Goal: Information Seeking & Learning: Check status

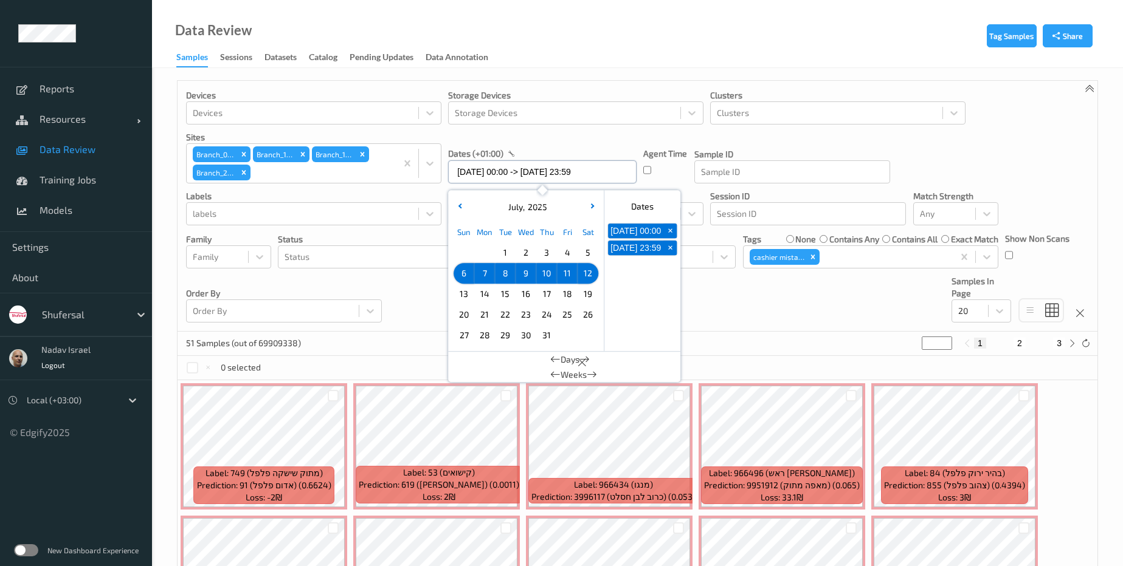
click at [543, 173] on input "06/07/2025 00:00 -> 12/07/2025 23:59" at bounding box center [542, 171] width 188 height 23
click at [456, 292] on span "13" at bounding box center [463, 294] width 17 height 17
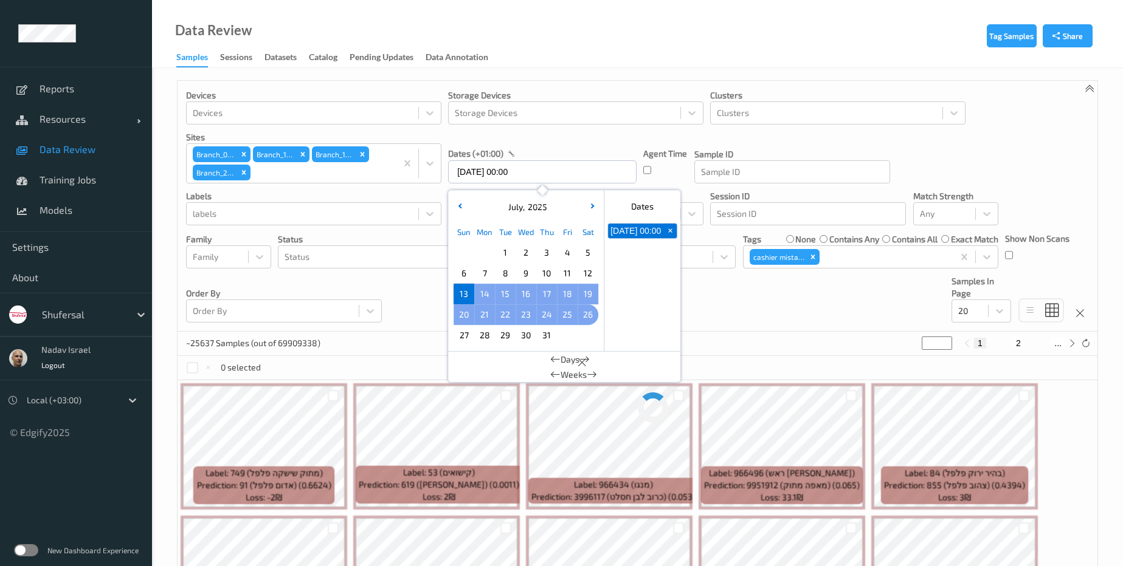
click at [586, 310] on span "26" at bounding box center [587, 314] width 17 height 17
type input "13/07/2025 00:00 -> 26/07/2025 23:59"
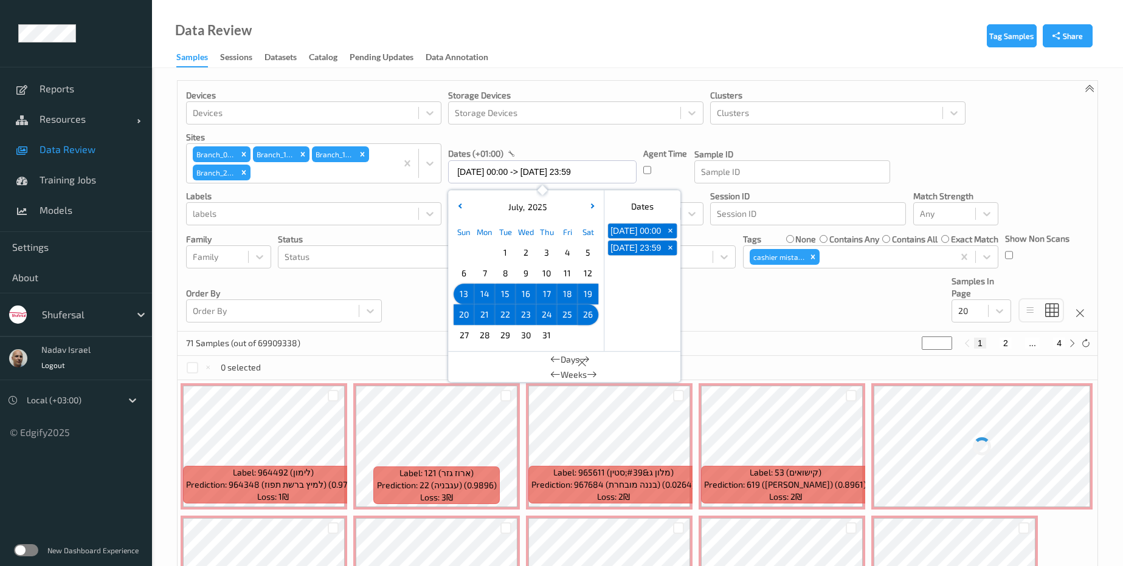
click at [741, 295] on div "Devices Devices Storage Devices Storage Devices Clusters Clusters Sites Branch_…" at bounding box center [637, 206] width 920 height 251
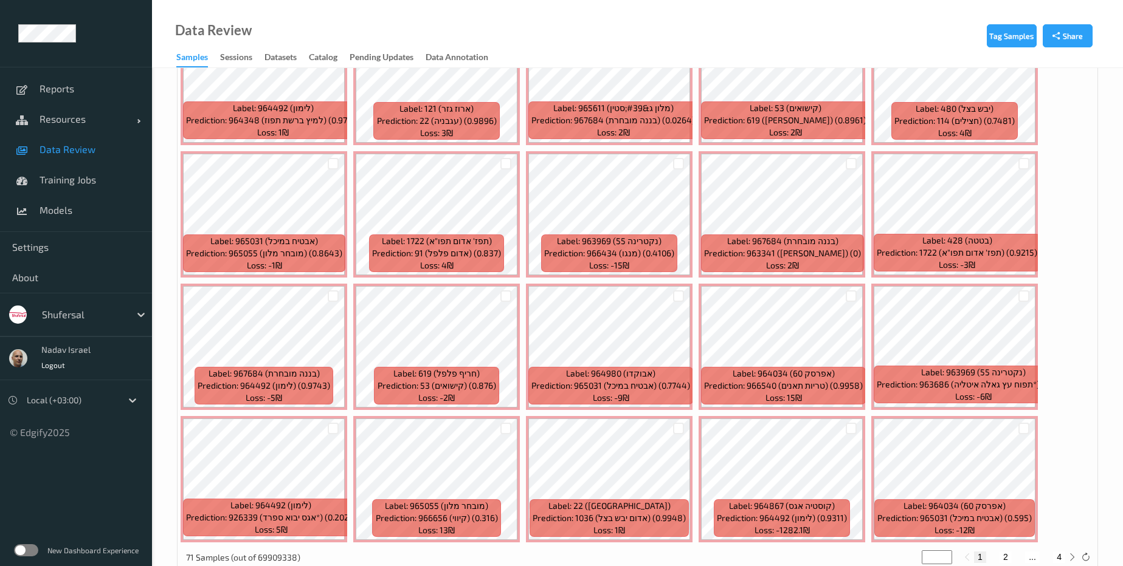
scroll to position [394, 0]
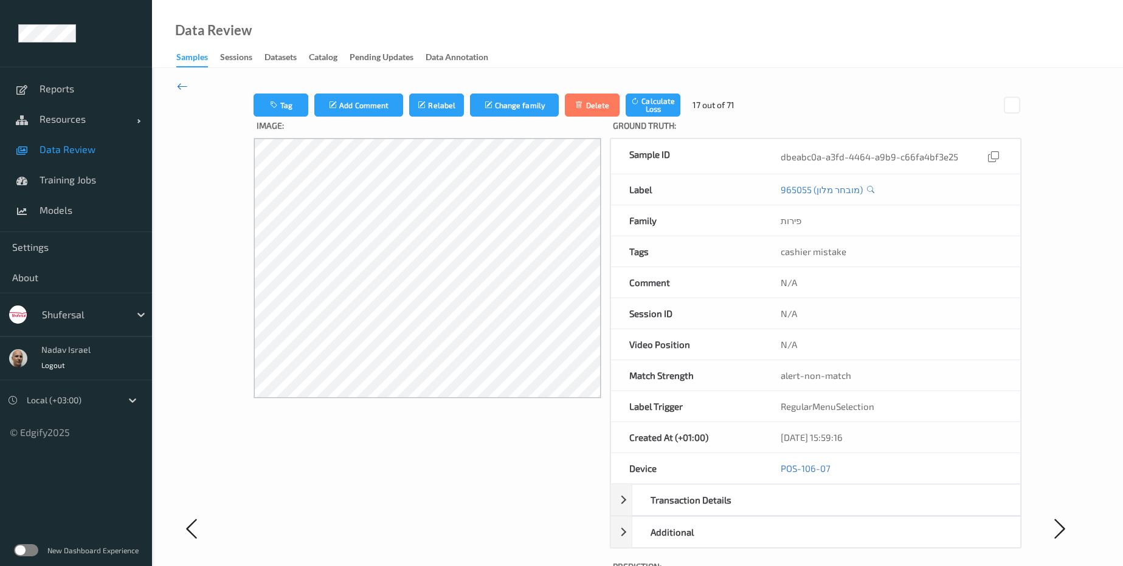
click at [179, 81] on icon at bounding box center [182, 86] width 11 height 13
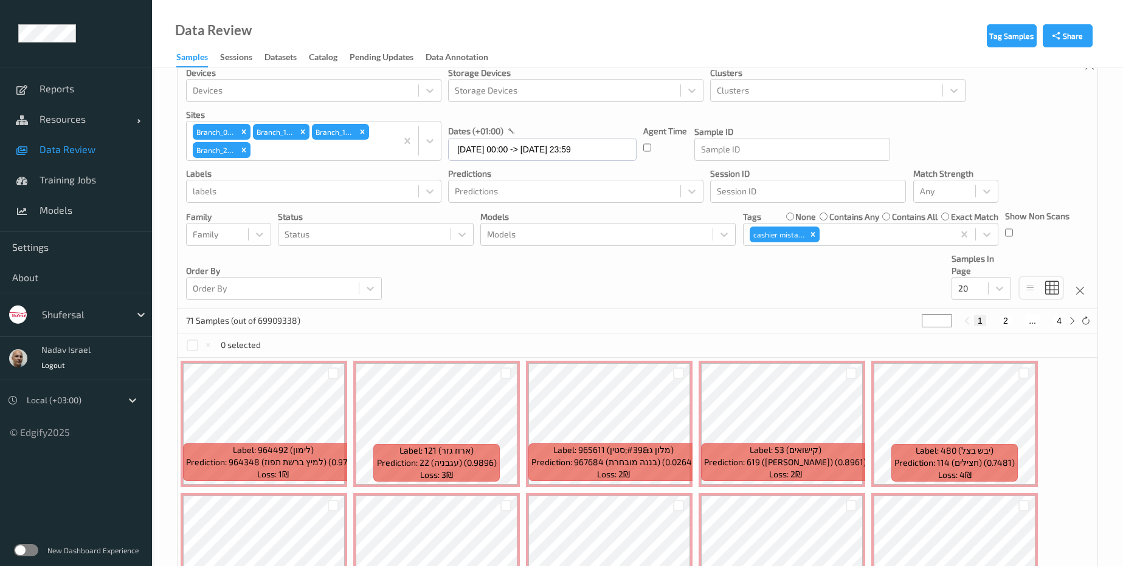
scroll to position [55, 0]
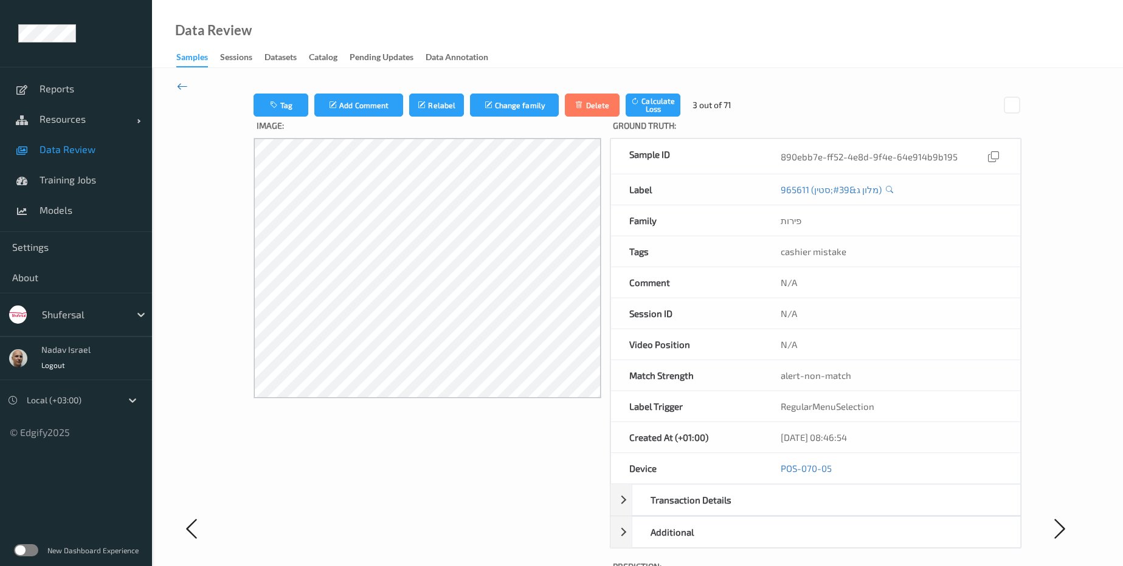
click at [183, 85] on icon at bounding box center [182, 86] width 11 height 13
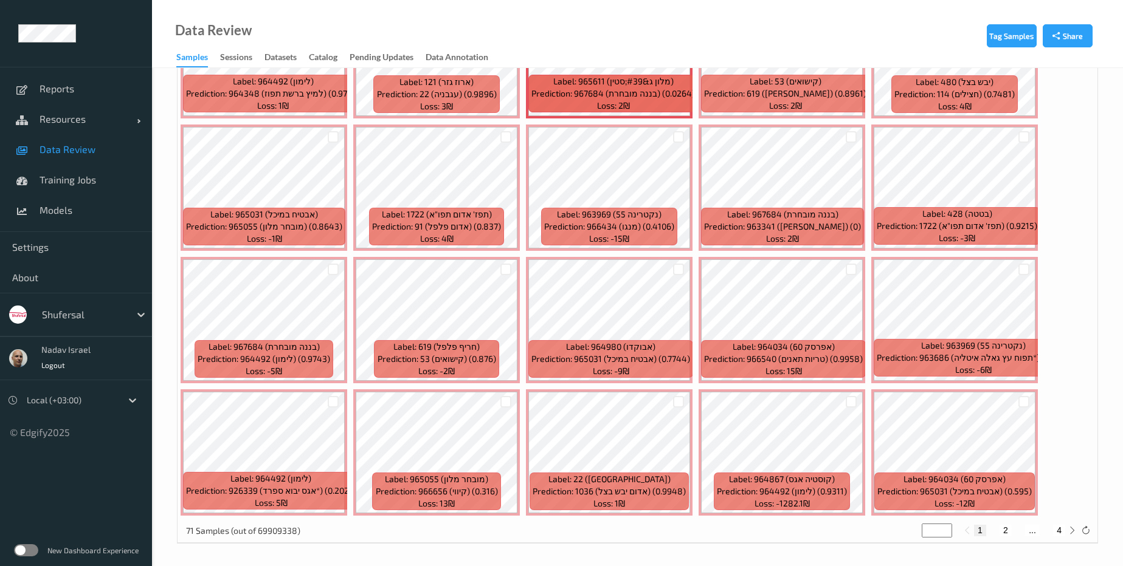
scroll to position [394, 0]
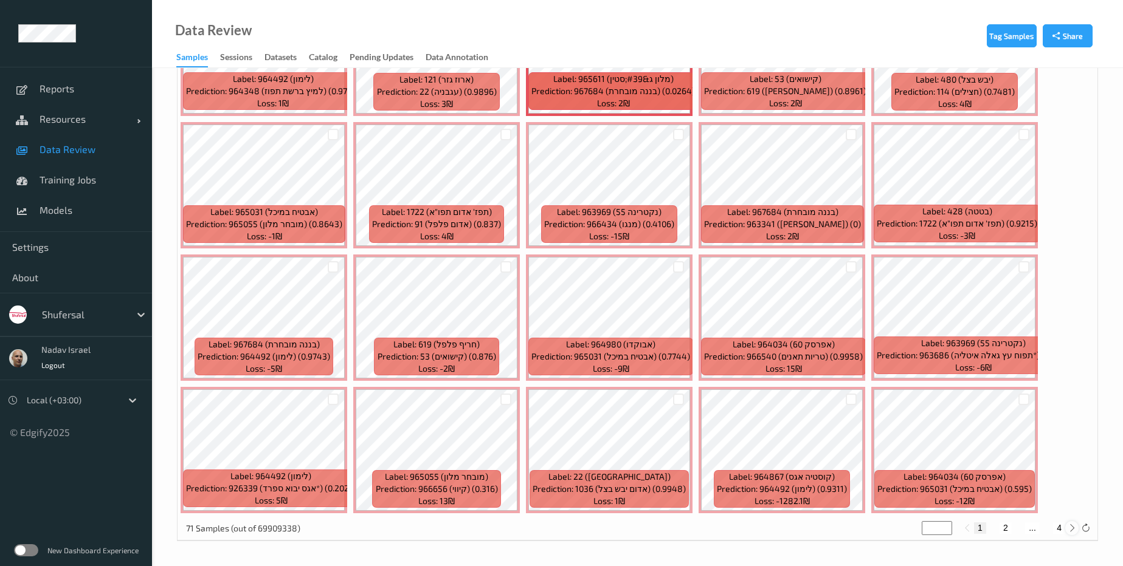
click at [1069, 525] on icon at bounding box center [1071, 528] width 9 height 9
type input "*"
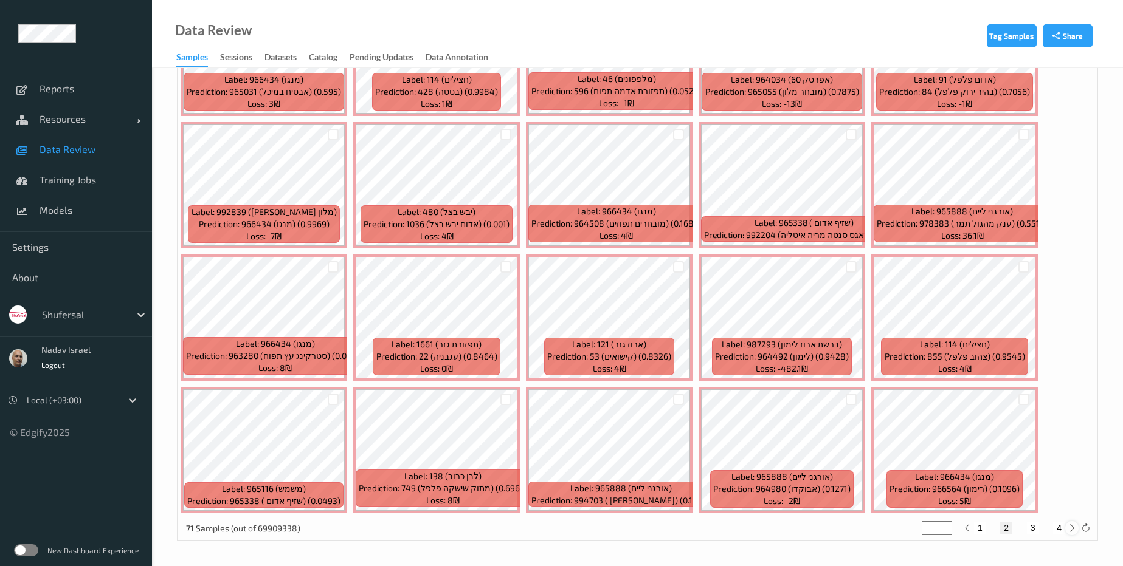
click at [1073, 525] on icon at bounding box center [1071, 528] width 9 height 9
type input "*"
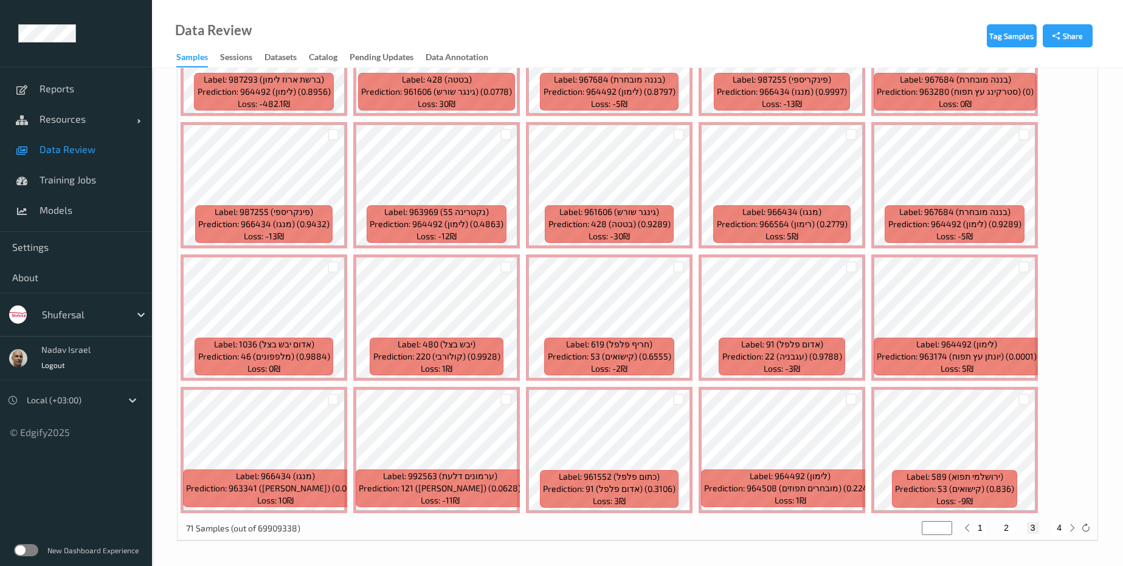
click at [1059, 528] on button "4" at bounding box center [1059, 528] width 12 height 11
type input "*"
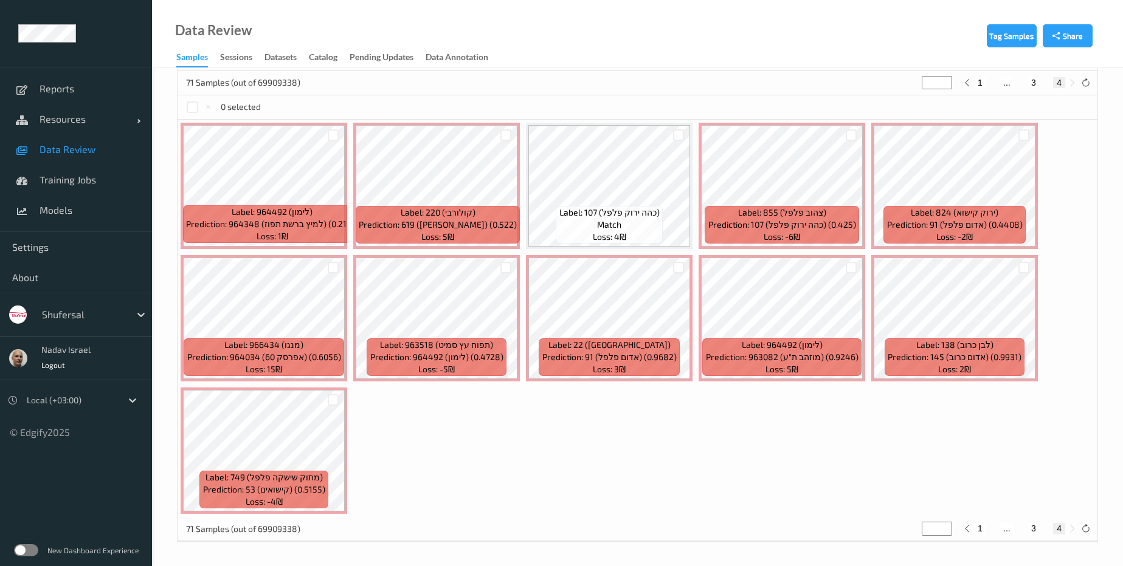
scroll to position [261, 0]
click at [977, 530] on button "1" at bounding box center [980, 528] width 12 height 11
type input "*"
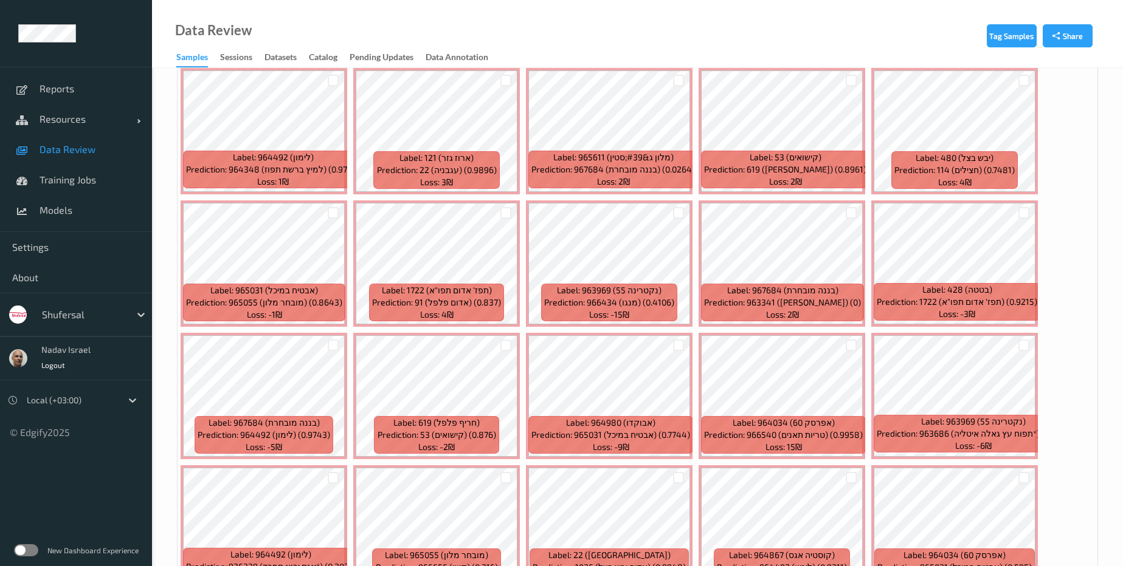
scroll to position [394, 0]
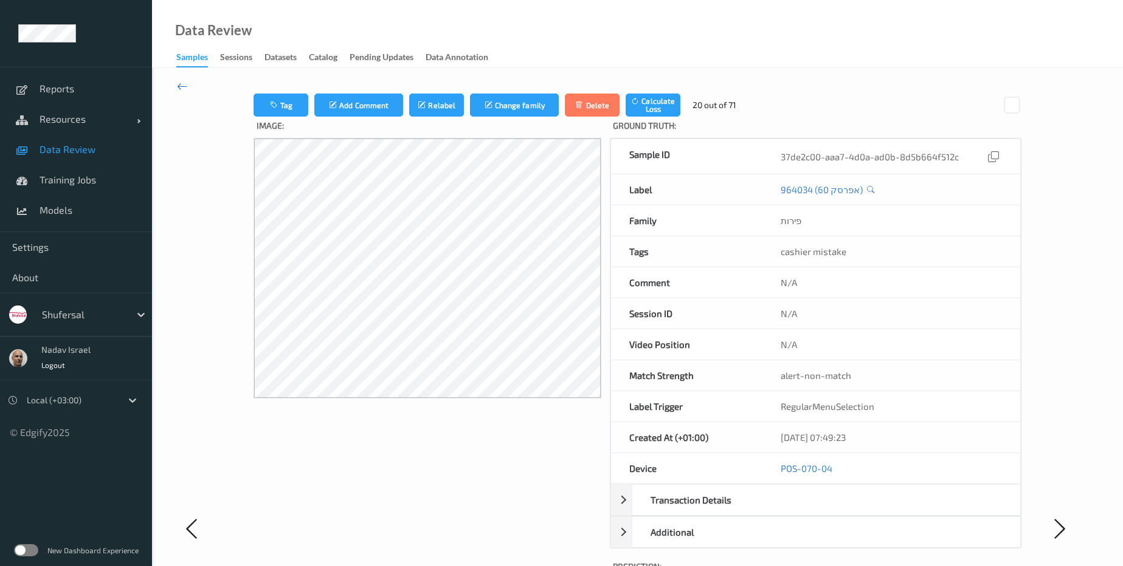
click at [180, 88] on icon at bounding box center [182, 86] width 11 height 13
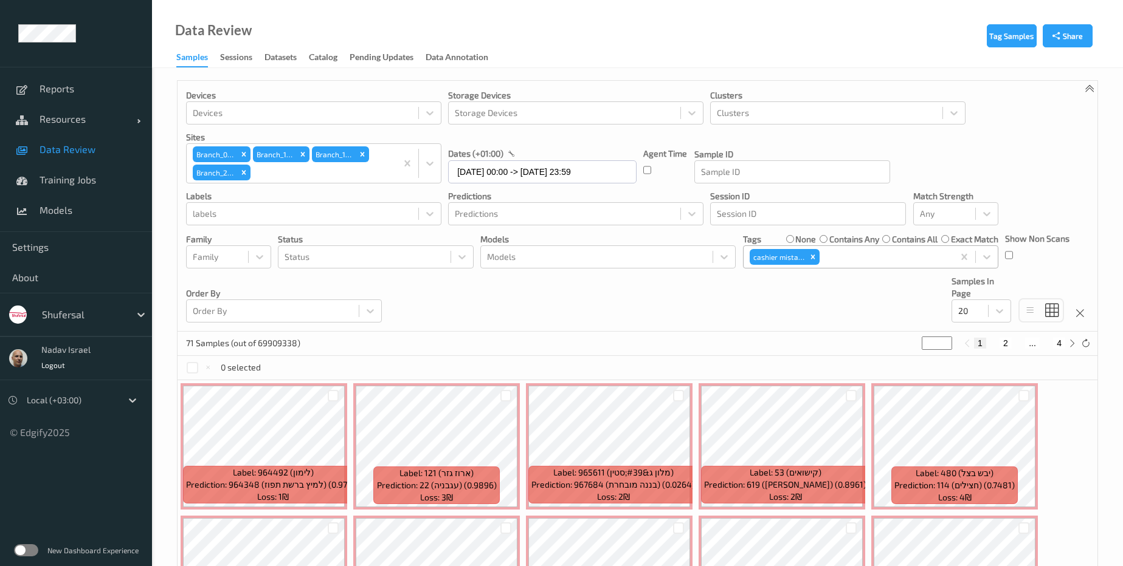
click at [839, 253] on div at bounding box center [884, 257] width 125 height 15
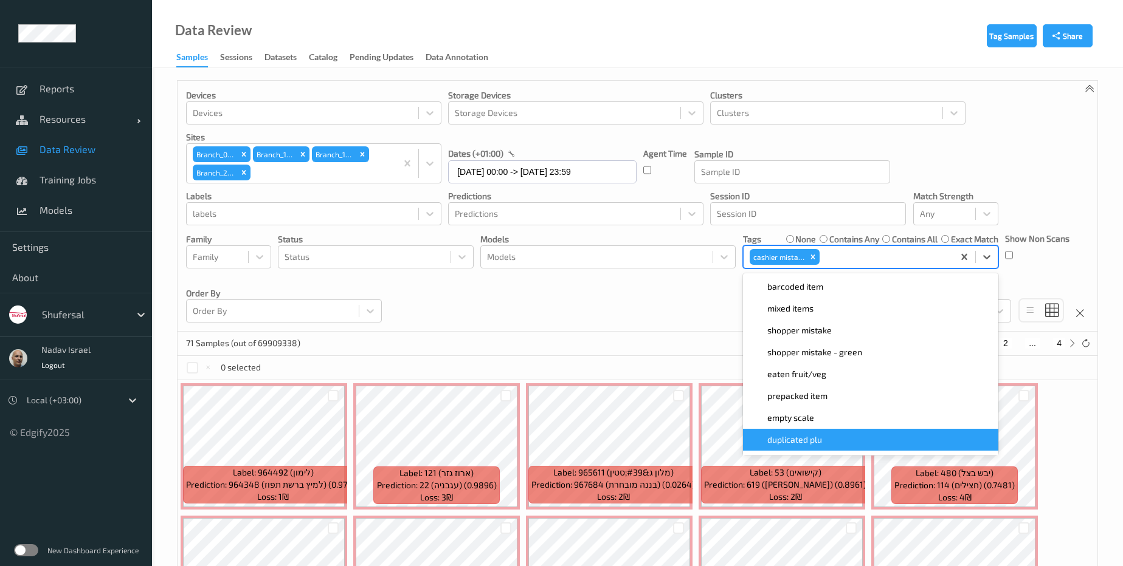
click at [858, 434] on div "duplicated plu" at bounding box center [870, 440] width 241 height 12
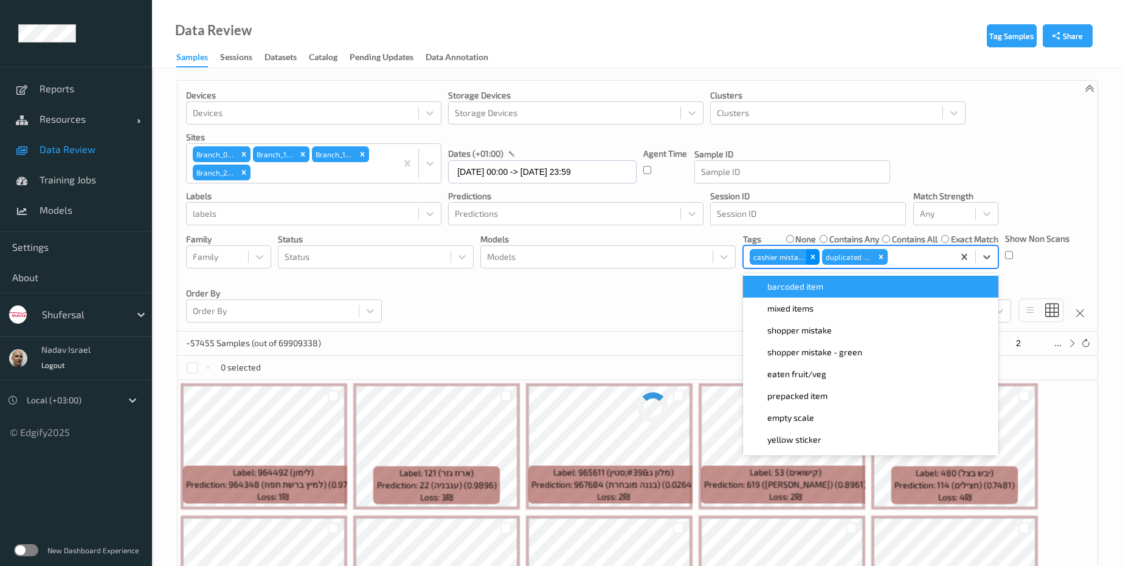
click at [808, 260] on icon "Remove cashier mistake" at bounding box center [812, 257] width 9 height 9
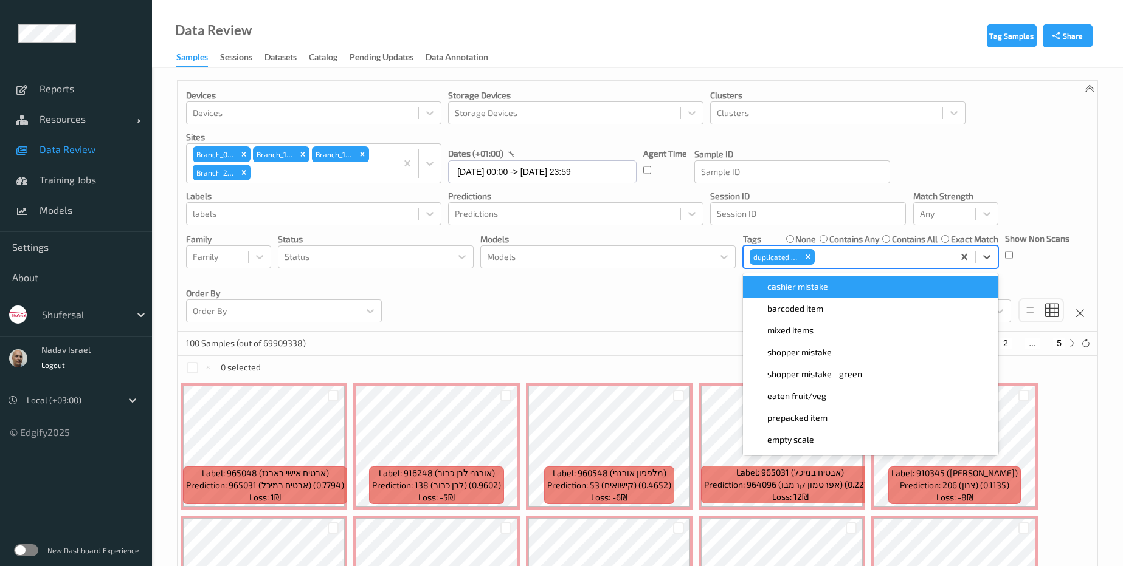
click at [1110, 245] on div "Tag Samples Share Devices Devices Storage Devices Storage Devices Clusters Clus…" at bounding box center [637, 514] width 971 height 892
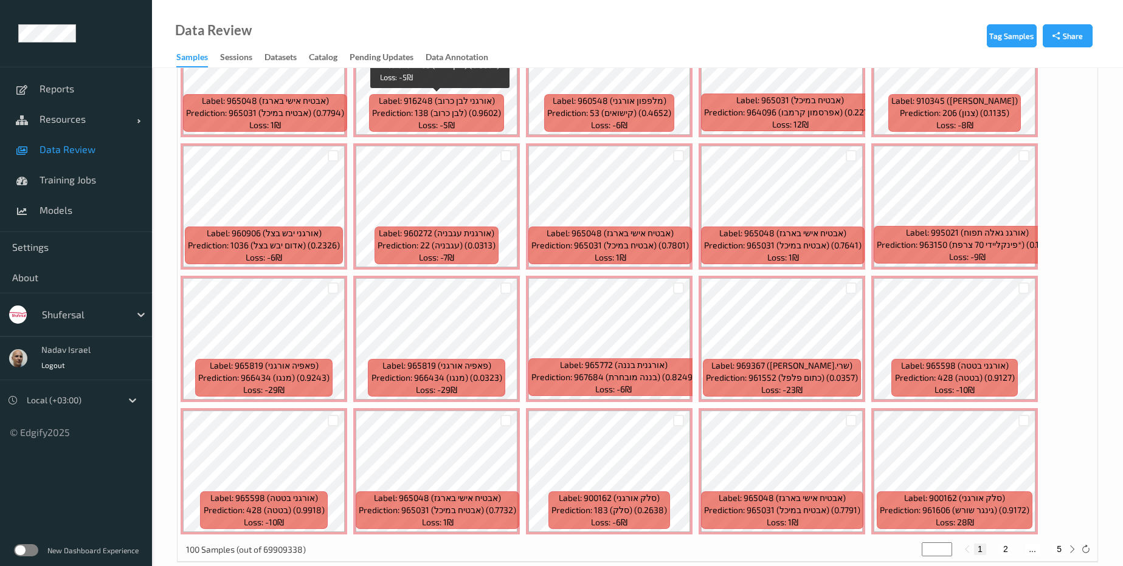
scroll to position [394, 0]
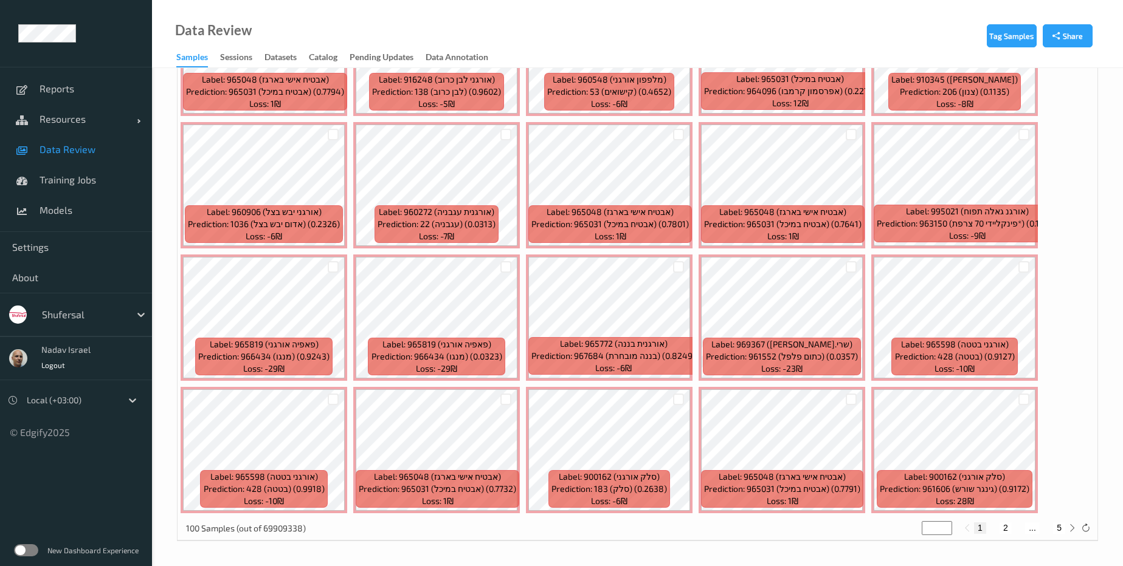
click at [1007, 525] on button "2" at bounding box center [1005, 528] width 12 height 11
type input "*"
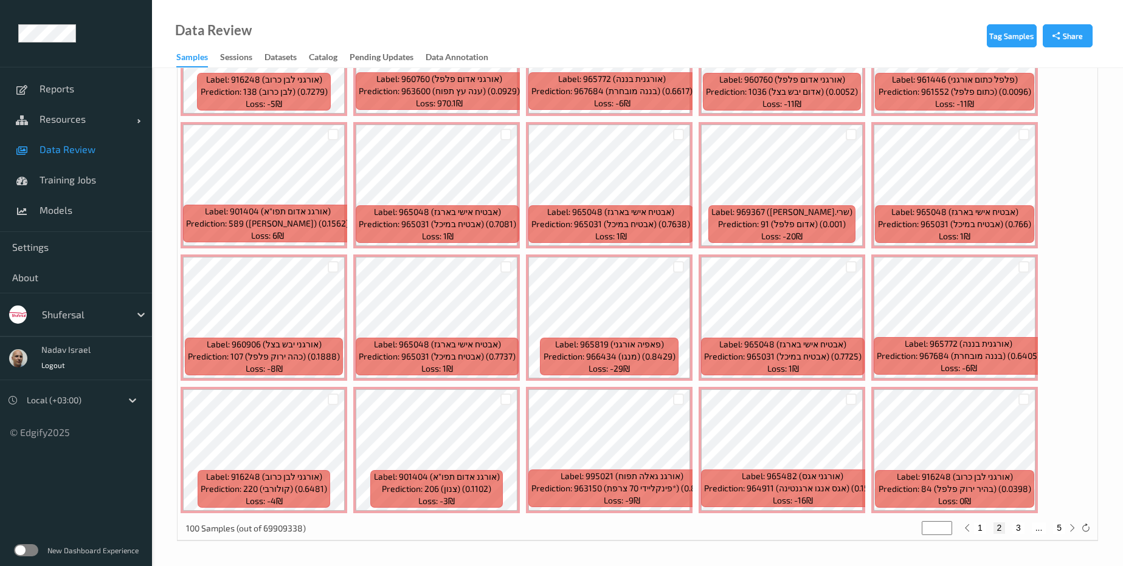
click at [1004, 524] on button "2" at bounding box center [999, 528] width 12 height 11
click at [1017, 530] on button "3" at bounding box center [1018, 528] width 12 height 11
type input "*"
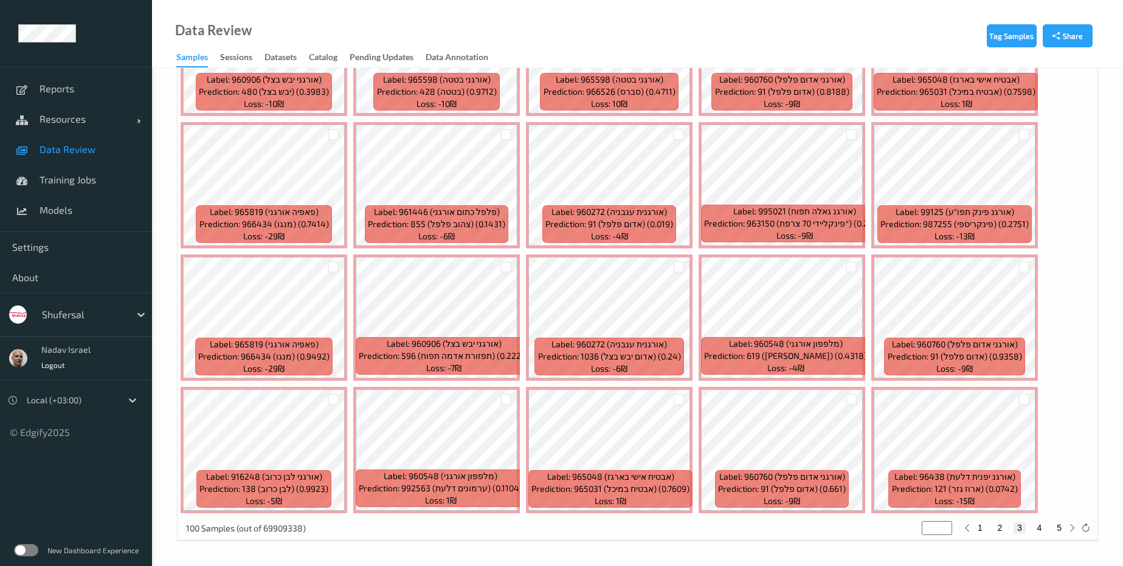
click at [1044, 529] on button "4" at bounding box center [1039, 528] width 12 height 11
type input "*"
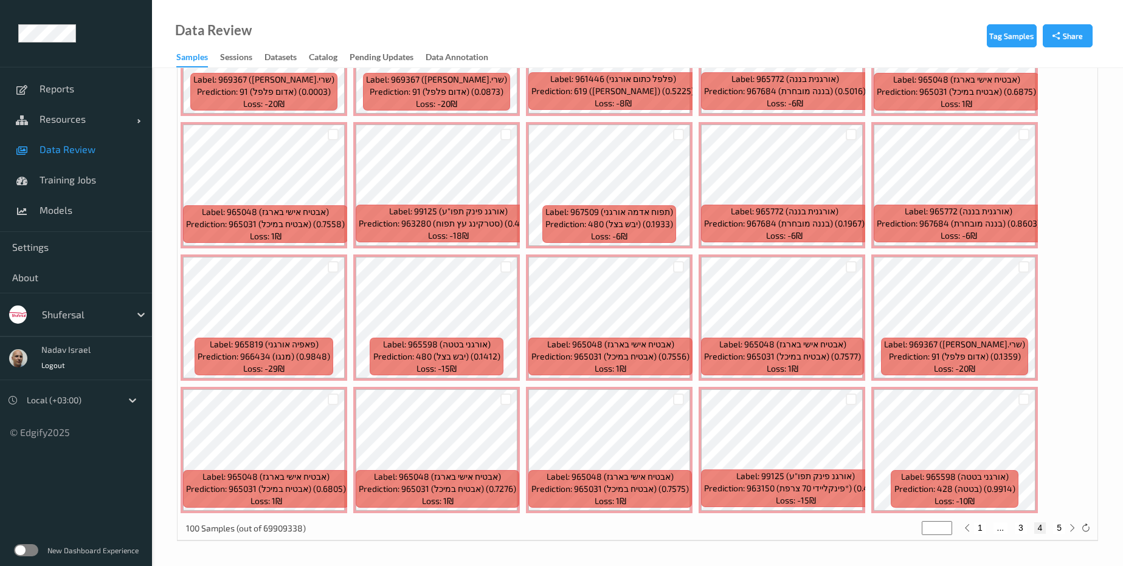
click at [1060, 528] on button "5" at bounding box center [1059, 528] width 12 height 11
type input "*"
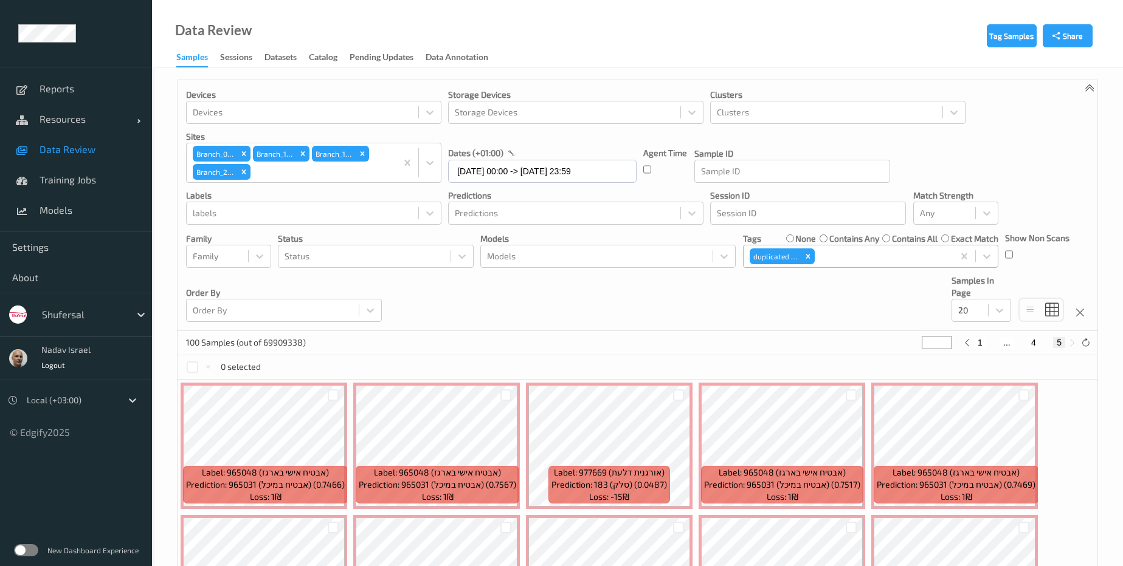
scroll to position [0, 0]
click at [805, 260] on icon "Remove duplicated plu" at bounding box center [808, 257] width 9 height 9
type input "*"
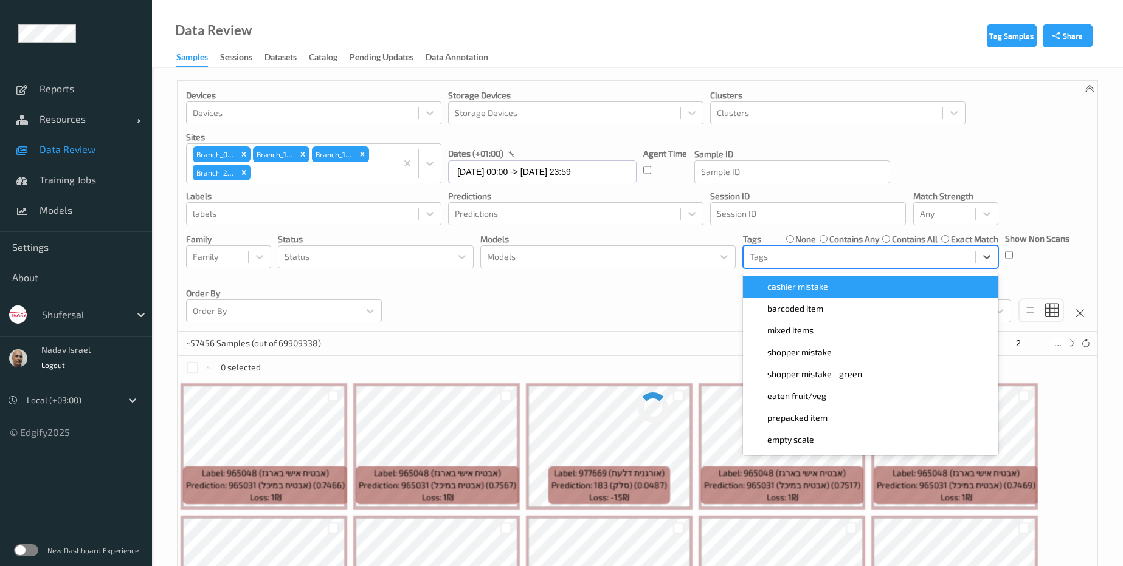
click at [805, 260] on div at bounding box center [858, 257] width 219 height 15
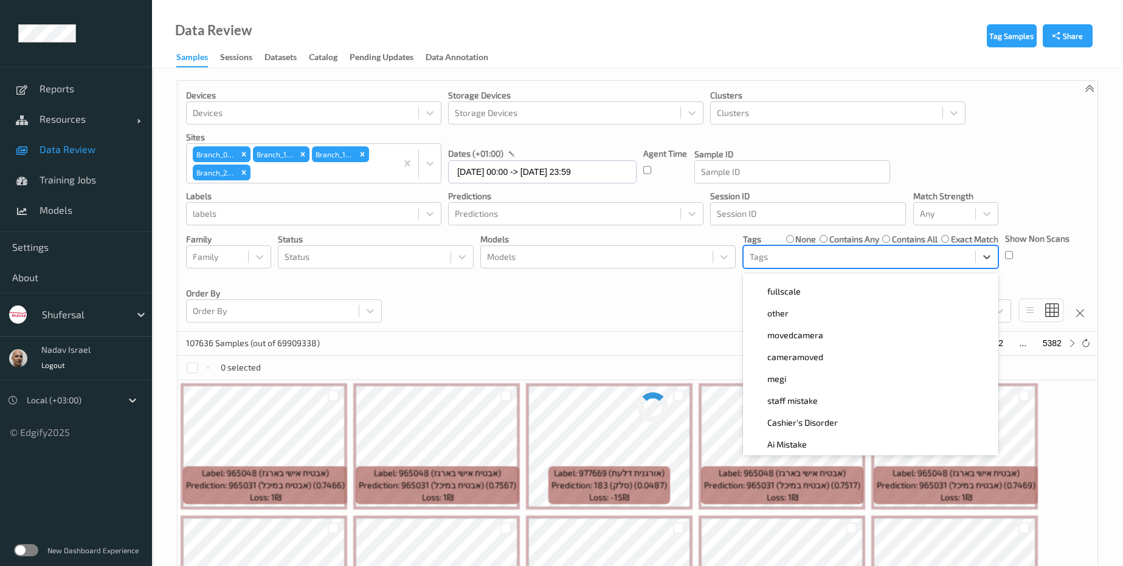
scroll to position [457, 0]
click at [825, 435] on div "Ai Mistake" at bounding box center [870, 443] width 255 height 22
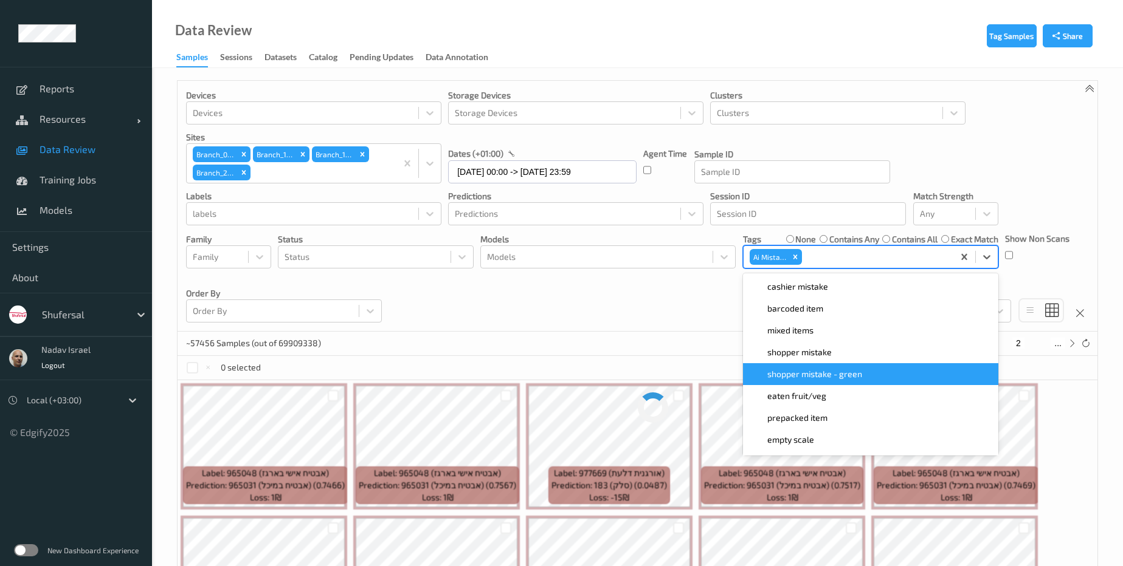
click at [664, 311] on div "Devices Devices Storage Devices Storage Devices Clusters Clusters Sites Branch_…" at bounding box center [637, 206] width 920 height 251
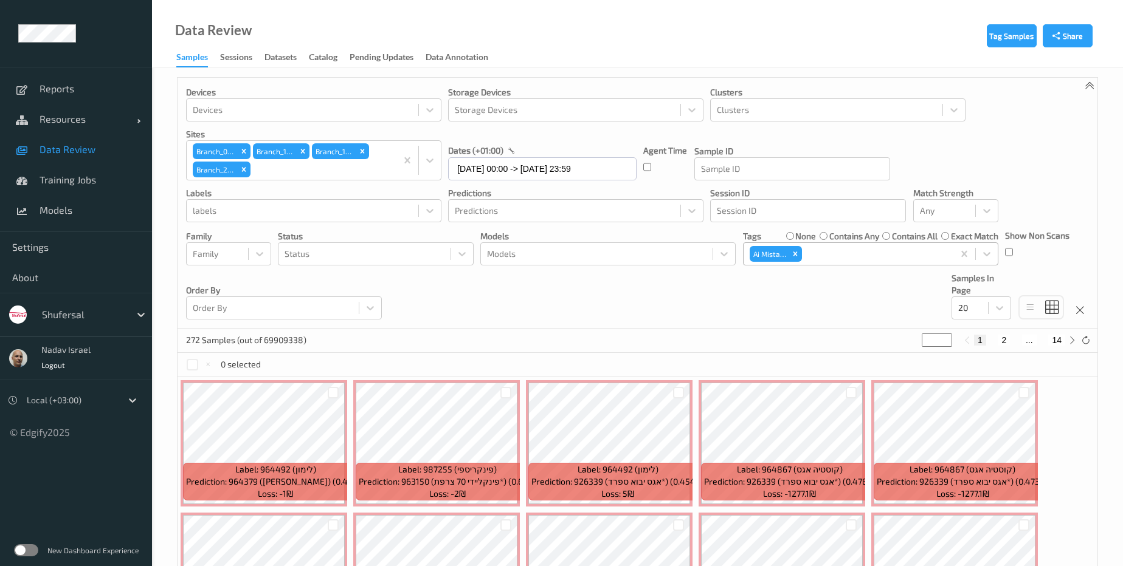
scroll to position [0, 0]
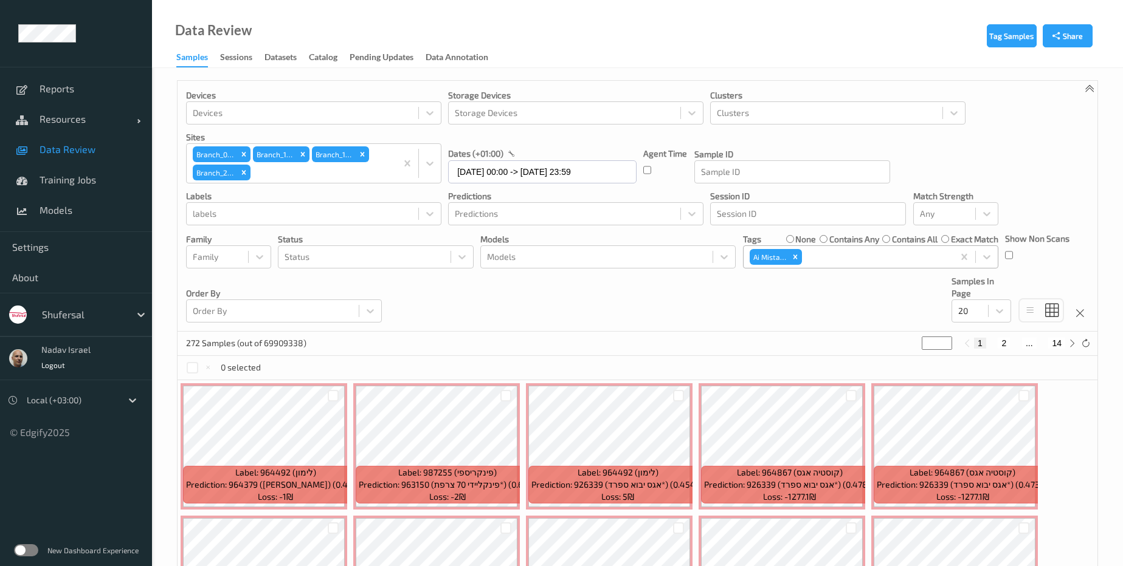
click at [817, 257] on div at bounding box center [875, 257] width 142 height 15
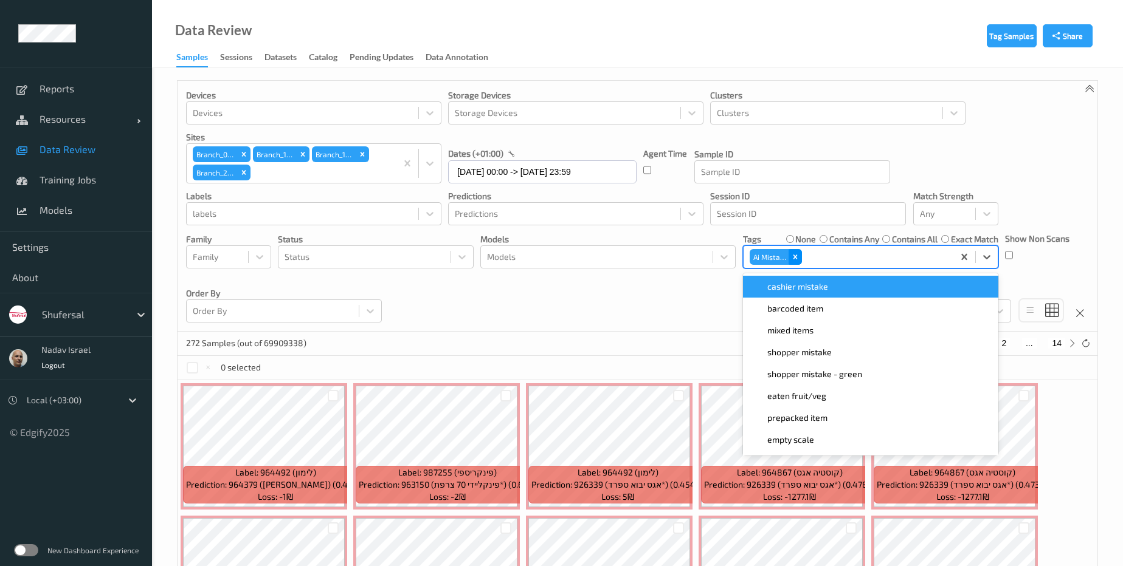
click at [796, 255] on icon "Remove Ai Mistake" at bounding box center [795, 257] width 9 height 9
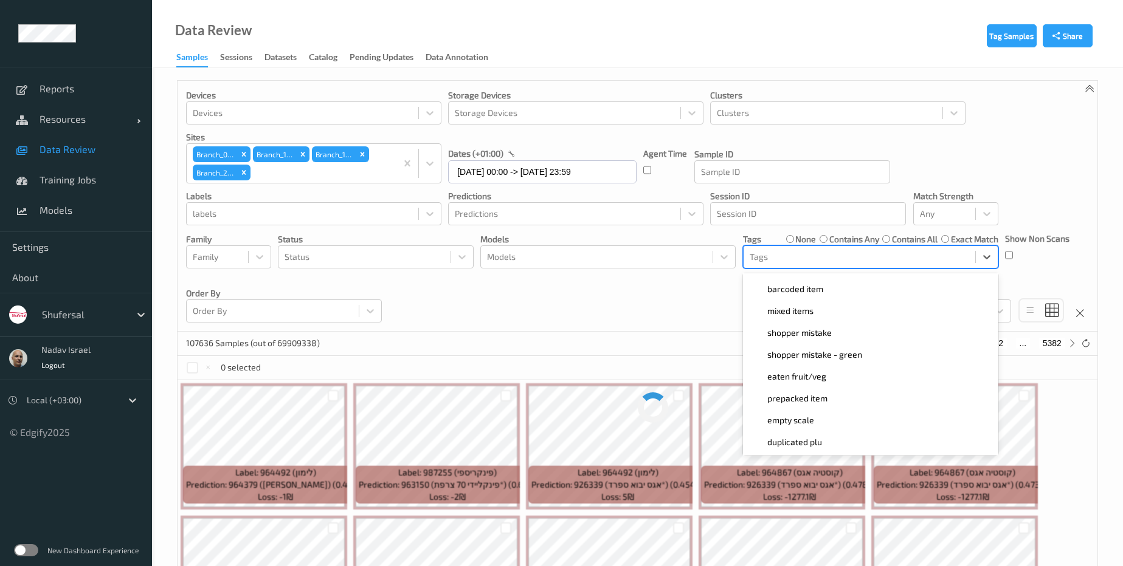
scroll to position [56, 0]
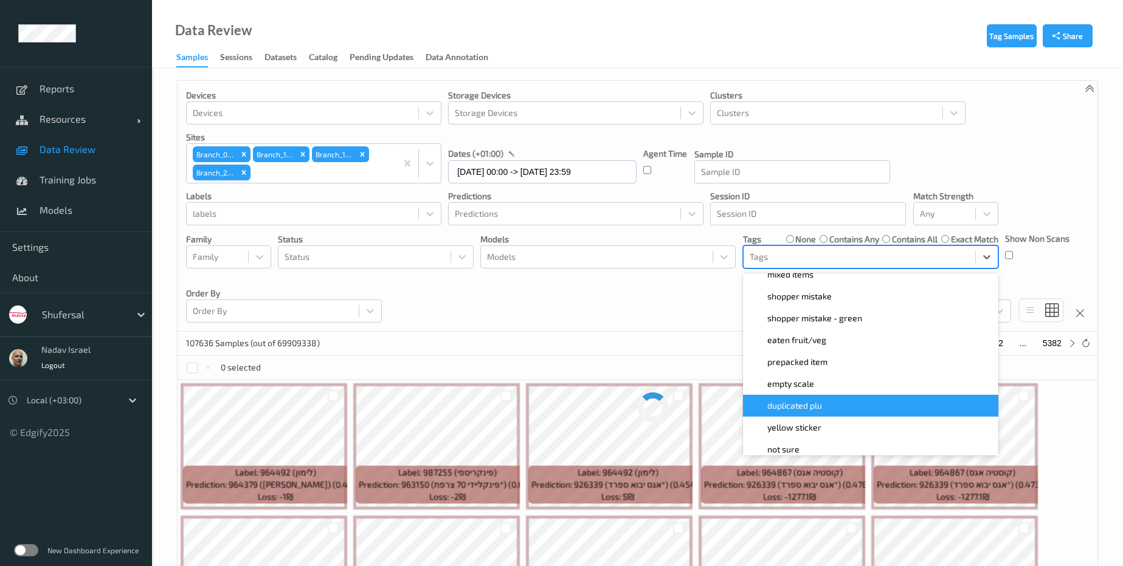
click at [824, 398] on div "duplicated plu" at bounding box center [870, 406] width 255 height 22
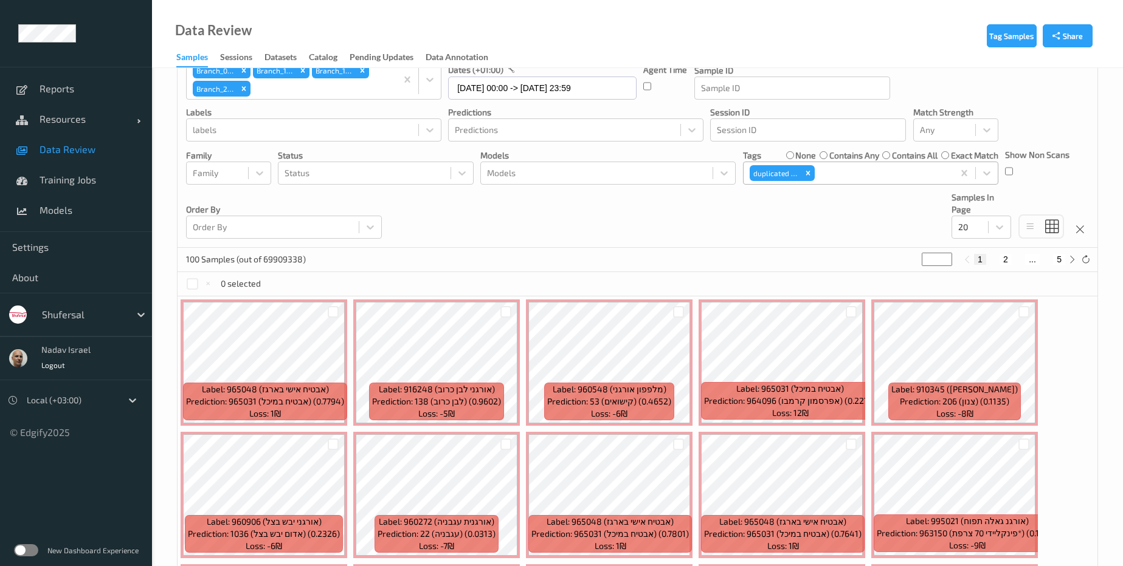
scroll to position [47, 0]
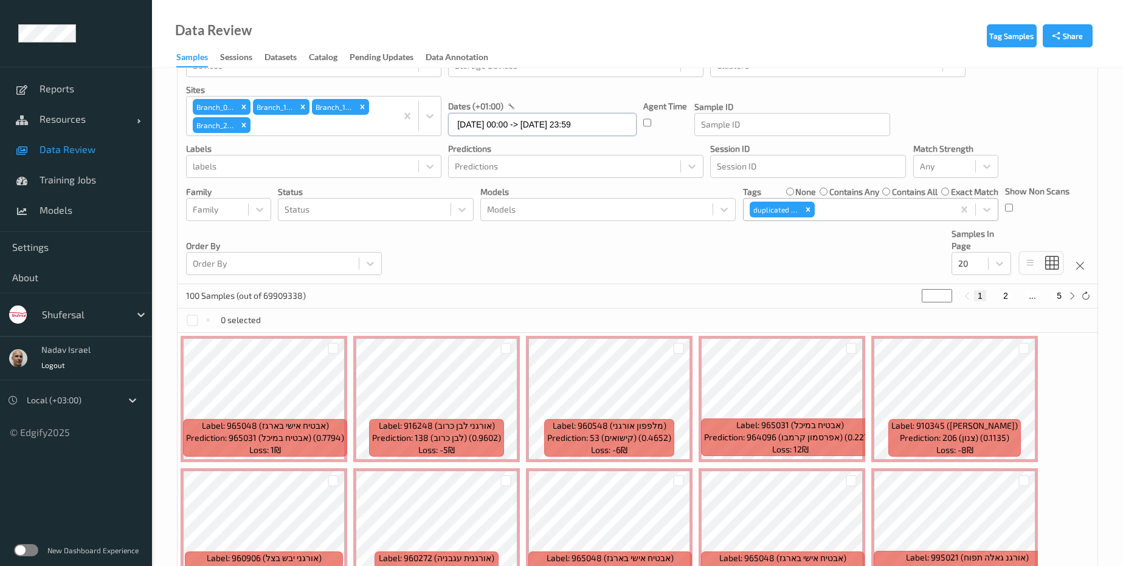
click at [575, 125] on input "13/07/2025 00:00 -> 26/07/2025 23:59" at bounding box center [542, 124] width 188 height 23
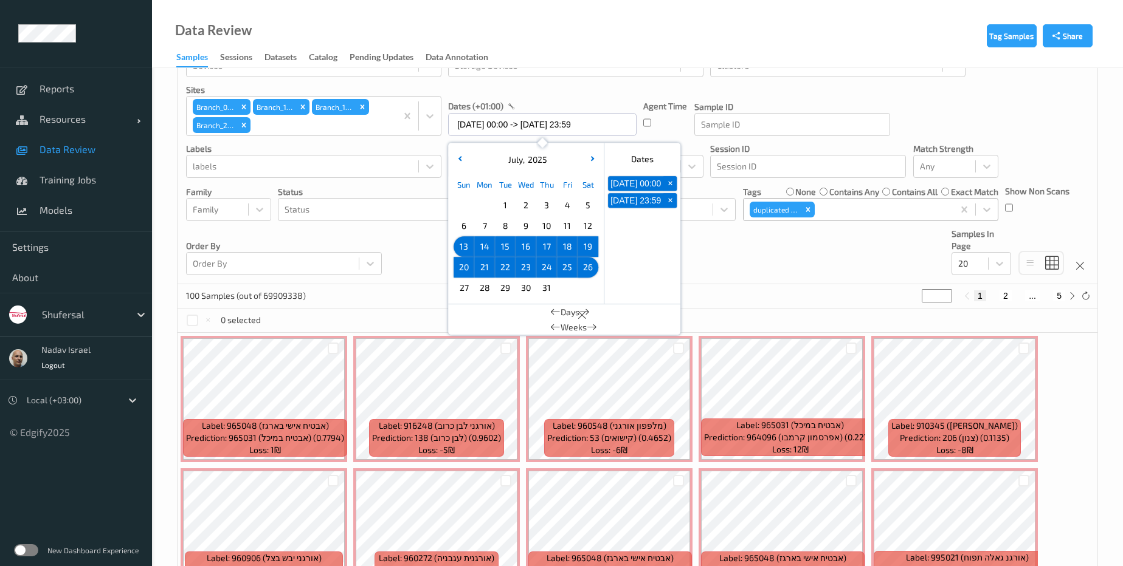
click at [465, 287] on span "27" at bounding box center [463, 288] width 17 height 17
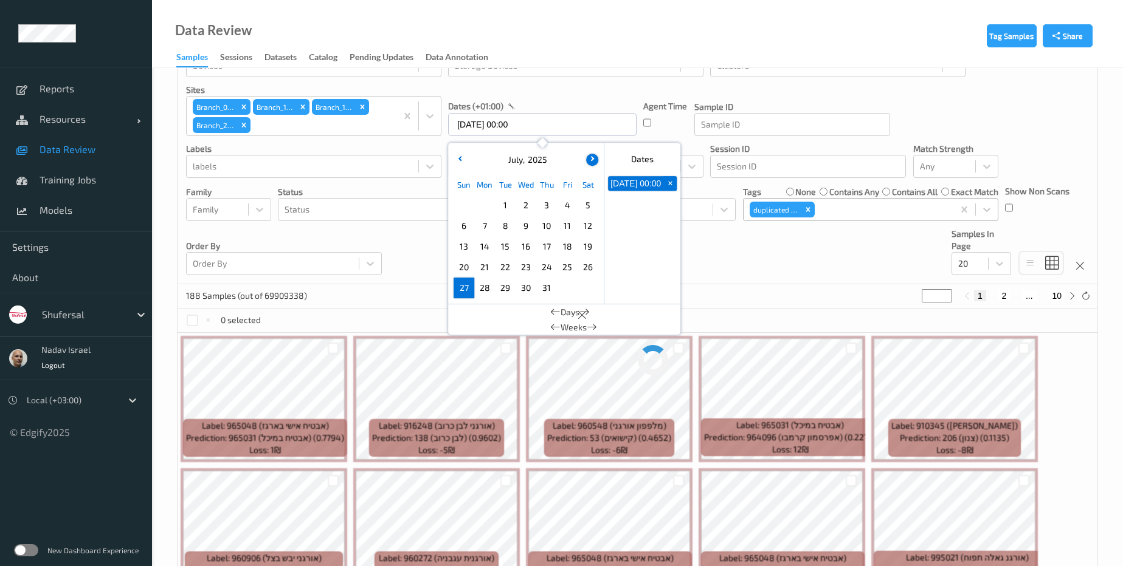
click at [592, 155] on button "button" at bounding box center [592, 160] width 12 height 12
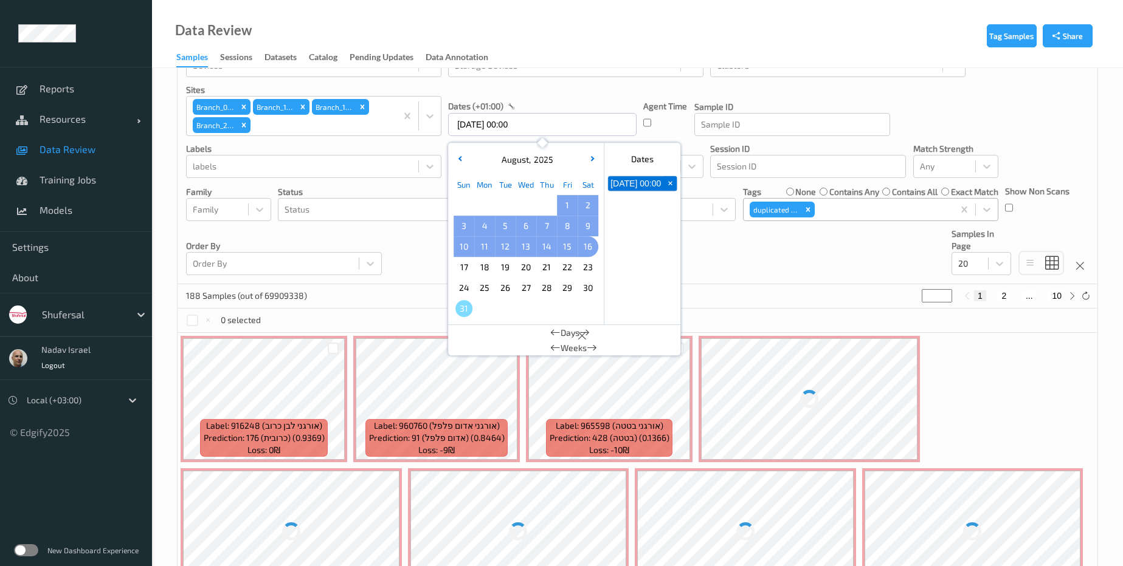
click at [596, 244] on span "16" at bounding box center [587, 246] width 17 height 17
type input "27/07/2025 00:00 -> 16/08/2025 23:59"
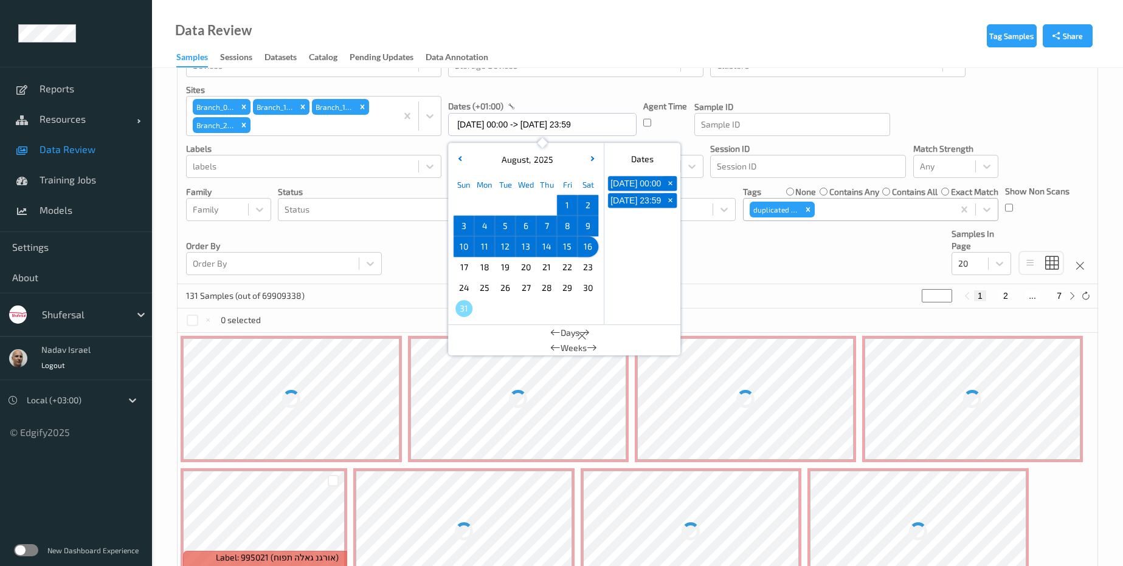
click at [749, 249] on div "Devices Devices Storage Devices Storage Devices Clusters Clusters Sites Branch_…" at bounding box center [637, 158] width 920 height 251
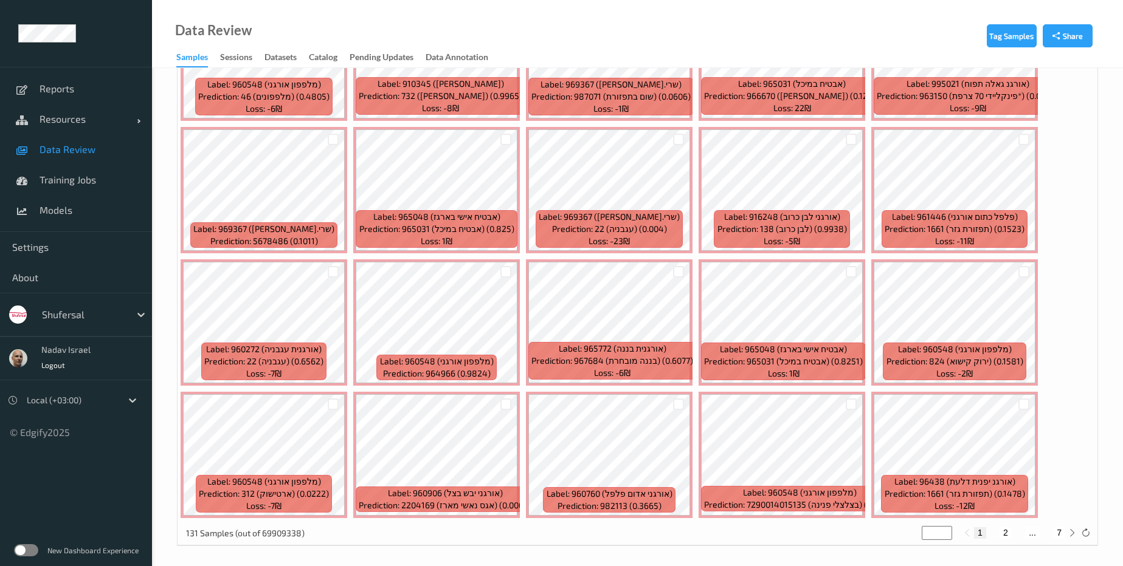
scroll to position [394, 0]
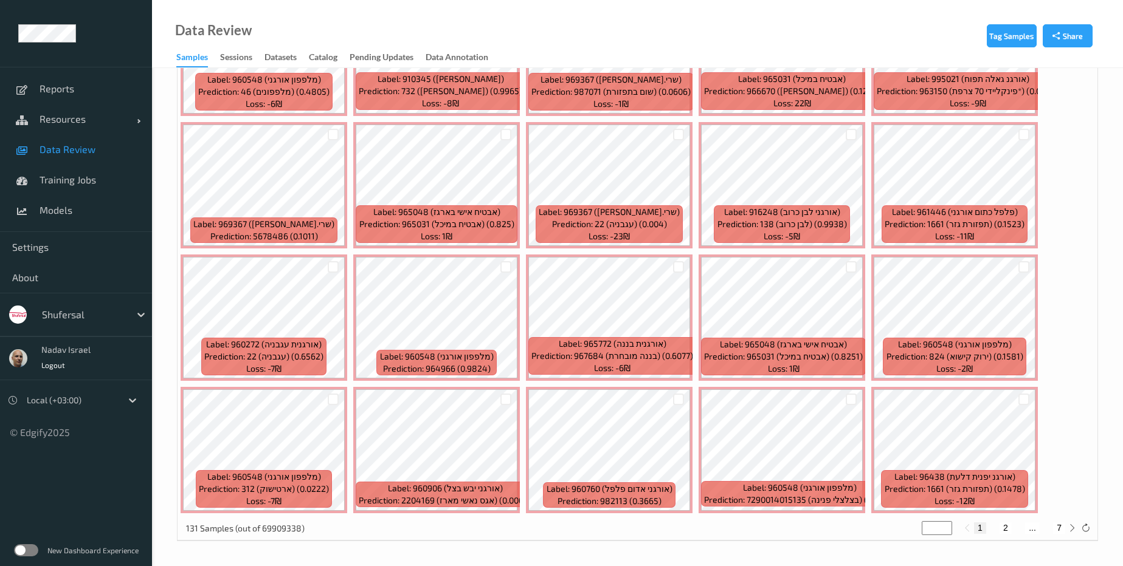
click at [1008, 528] on button "2" at bounding box center [1005, 528] width 12 height 11
type input "*"
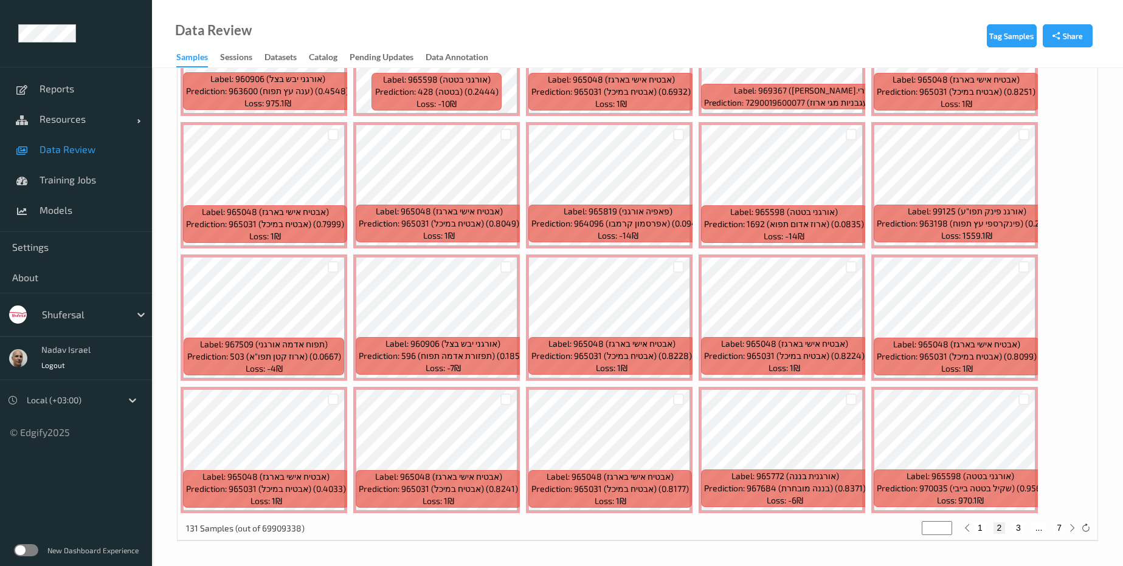
click at [1018, 526] on button "3" at bounding box center [1018, 528] width 12 height 11
type input "*"
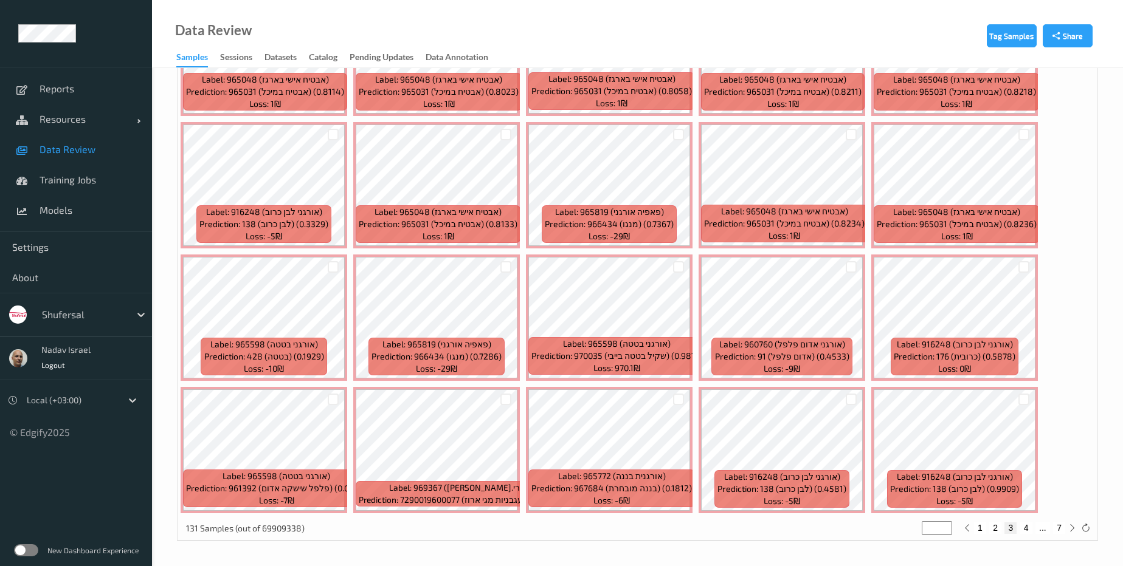
click at [1030, 528] on button "4" at bounding box center [1026, 528] width 12 height 11
type input "*"
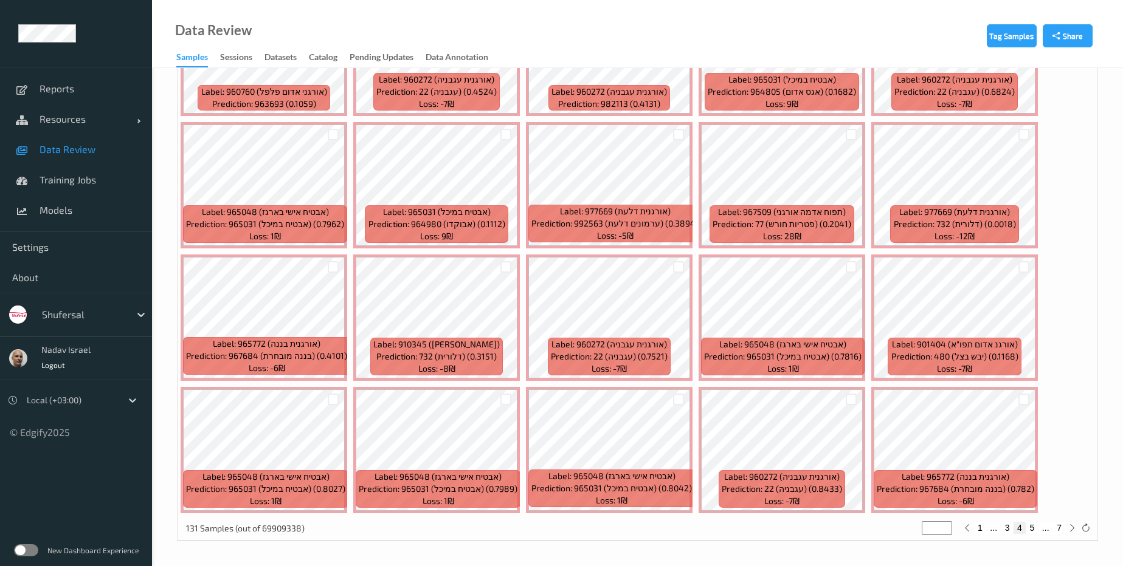
click at [557, 559] on div "Tag Samples Share Devices Devices Storage Devices Storage Devices Clusters Clus…" at bounding box center [637, 120] width 971 height 892
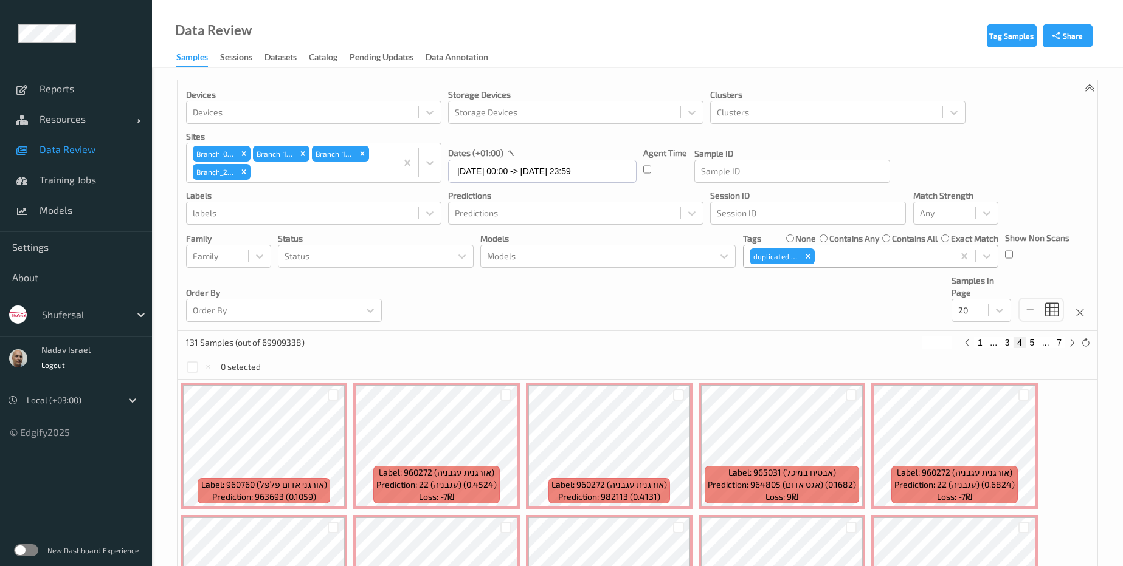
scroll to position [0, 0]
